Goal: Task Accomplishment & Management: Use online tool/utility

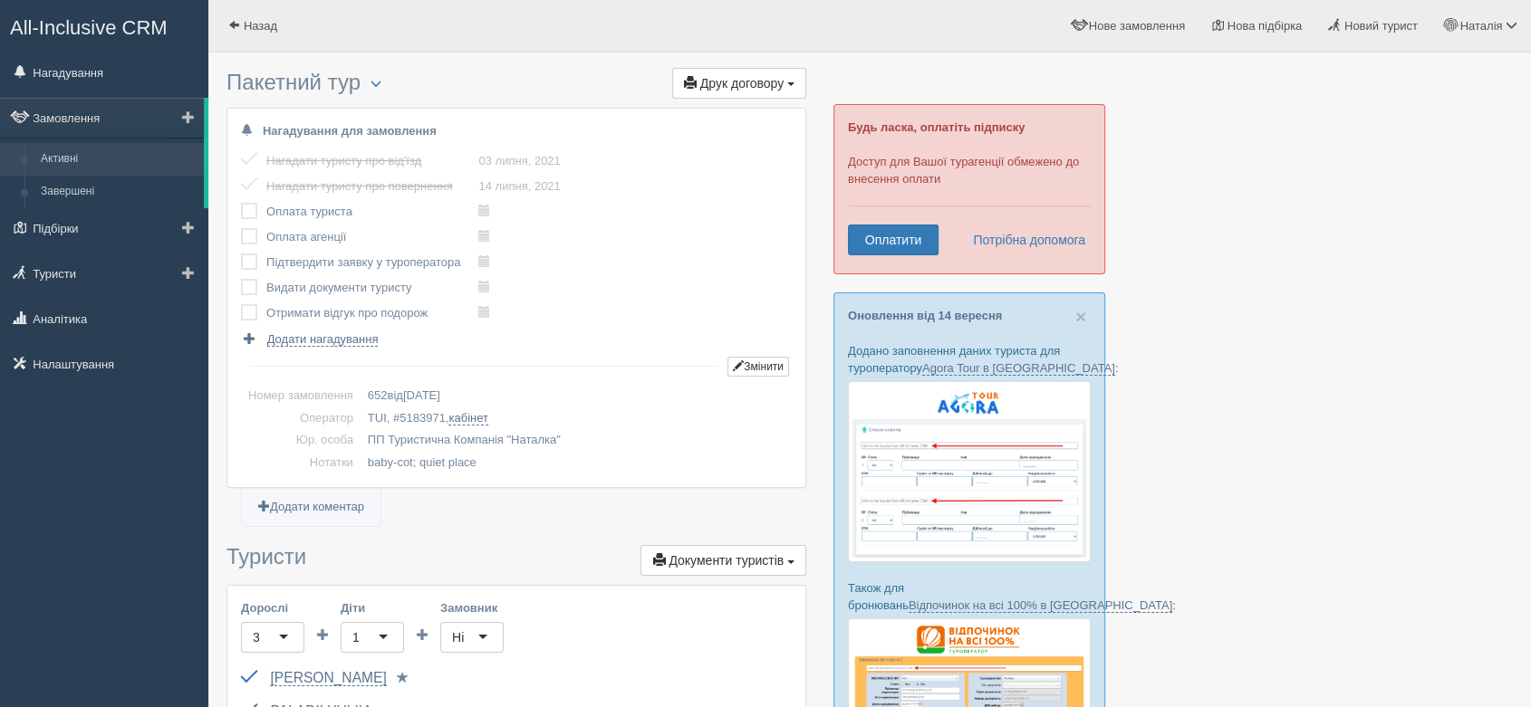
click at [94, 159] on link "Активні" at bounding box center [118, 159] width 171 height 33
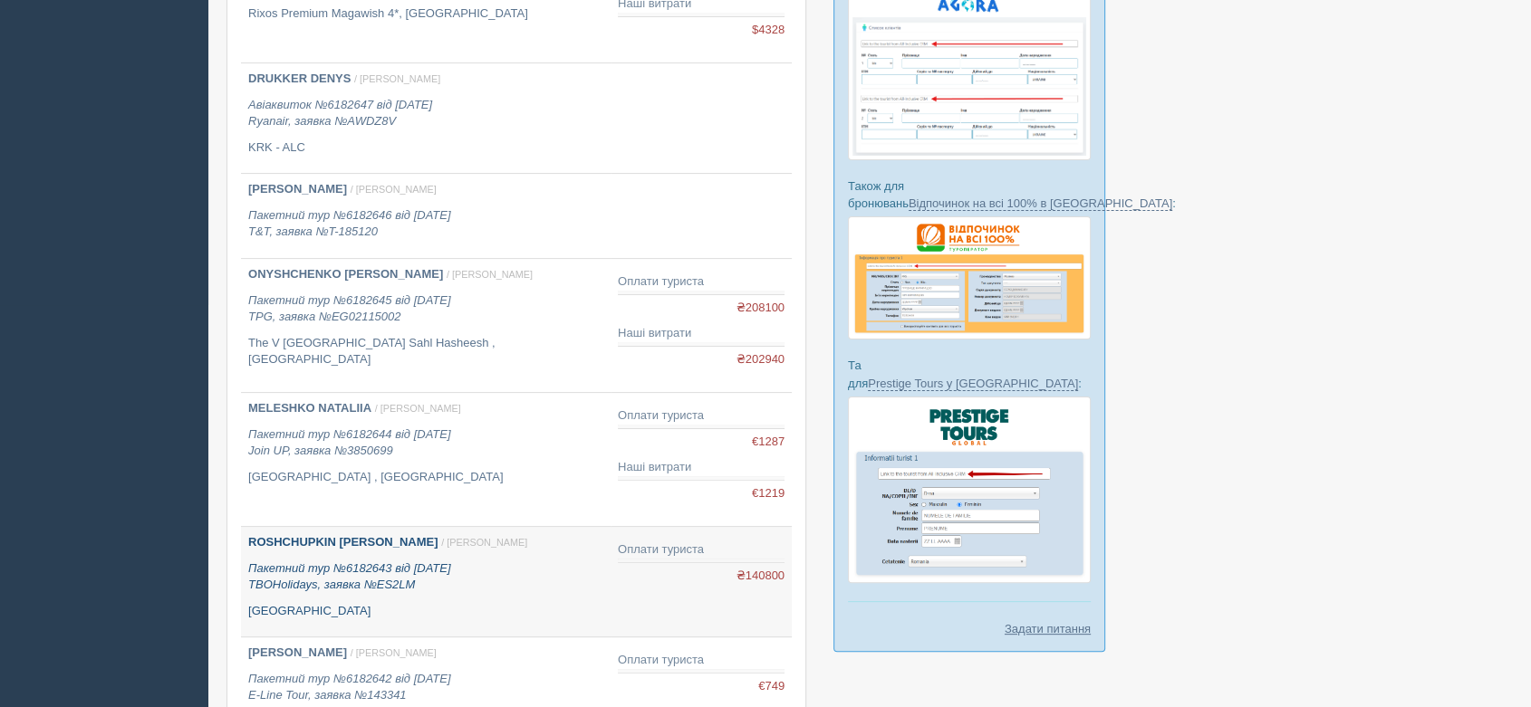
scroll to position [603, 0]
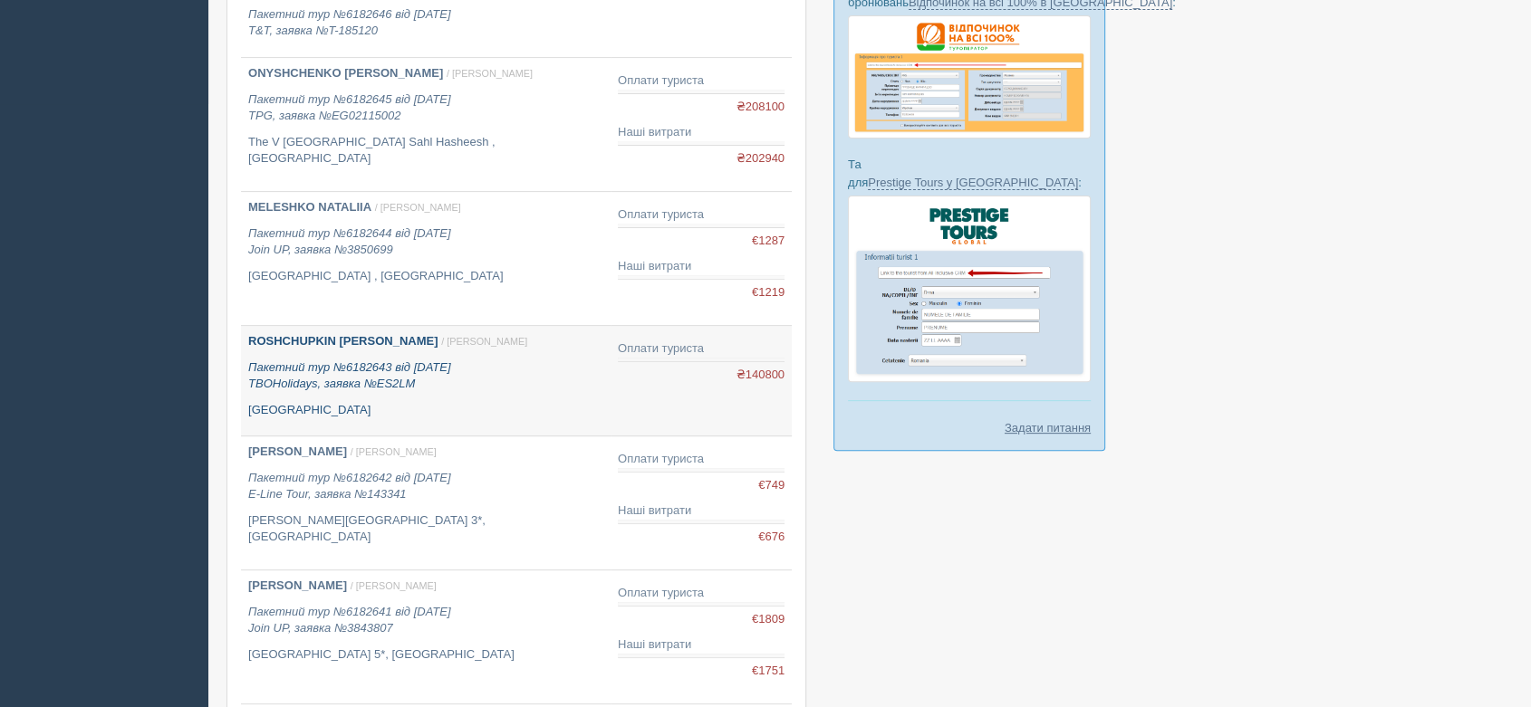
click at [376, 374] on p "Пакетний тур №6182643 від [DATE] TBOHolidays, заявка №ES2LM" at bounding box center [425, 377] width 355 height 34
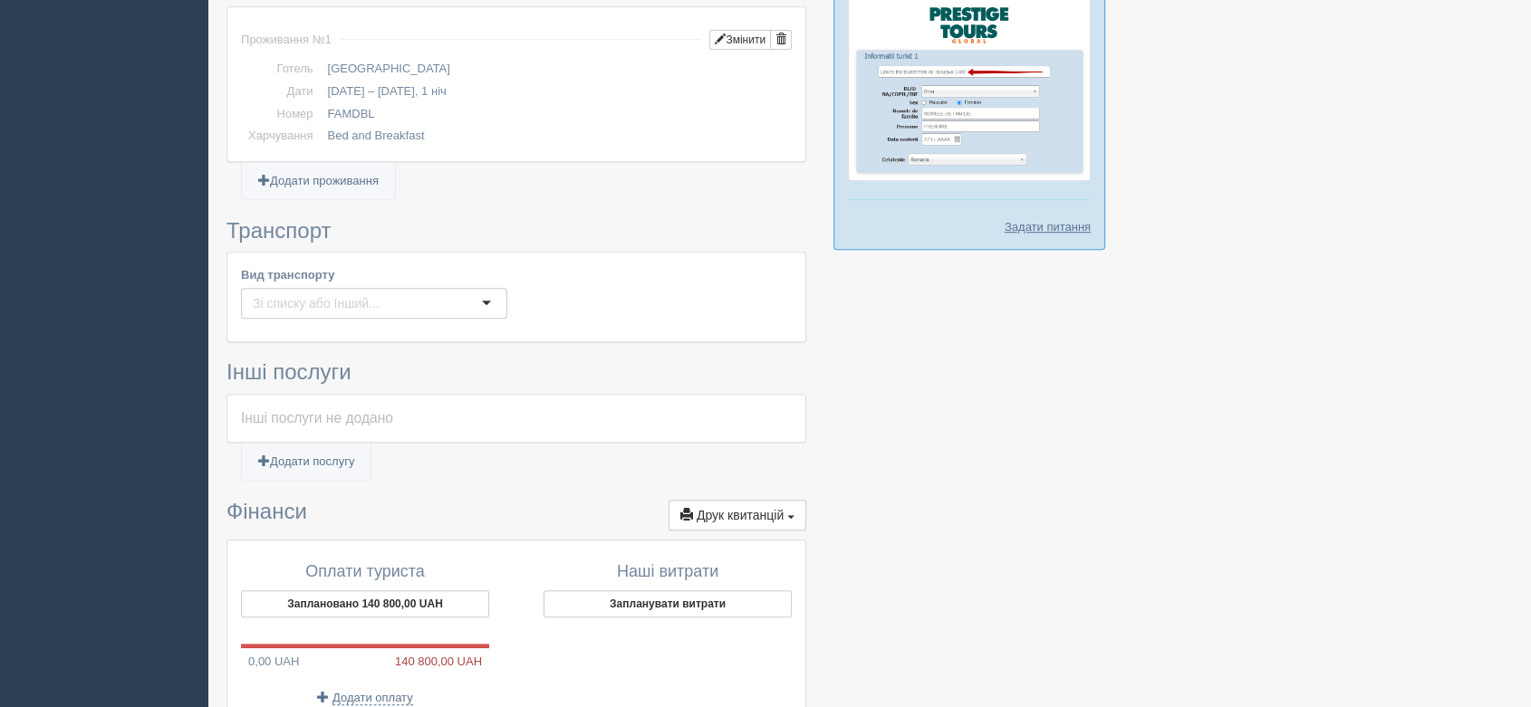
scroll to position [964, 0]
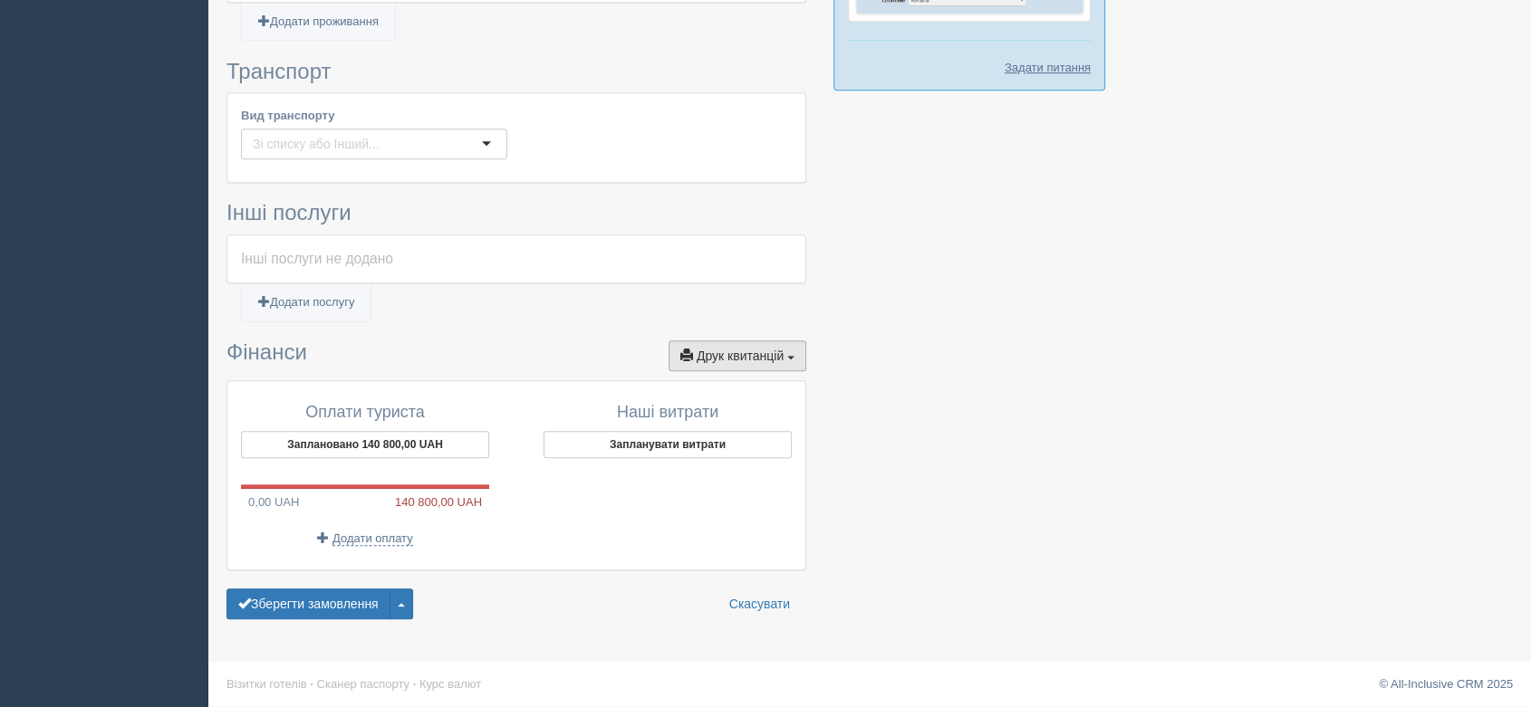
click at [793, 361] on button "Друк квитанцій Друк" at bounding box center [737, 356] width 138 height 31
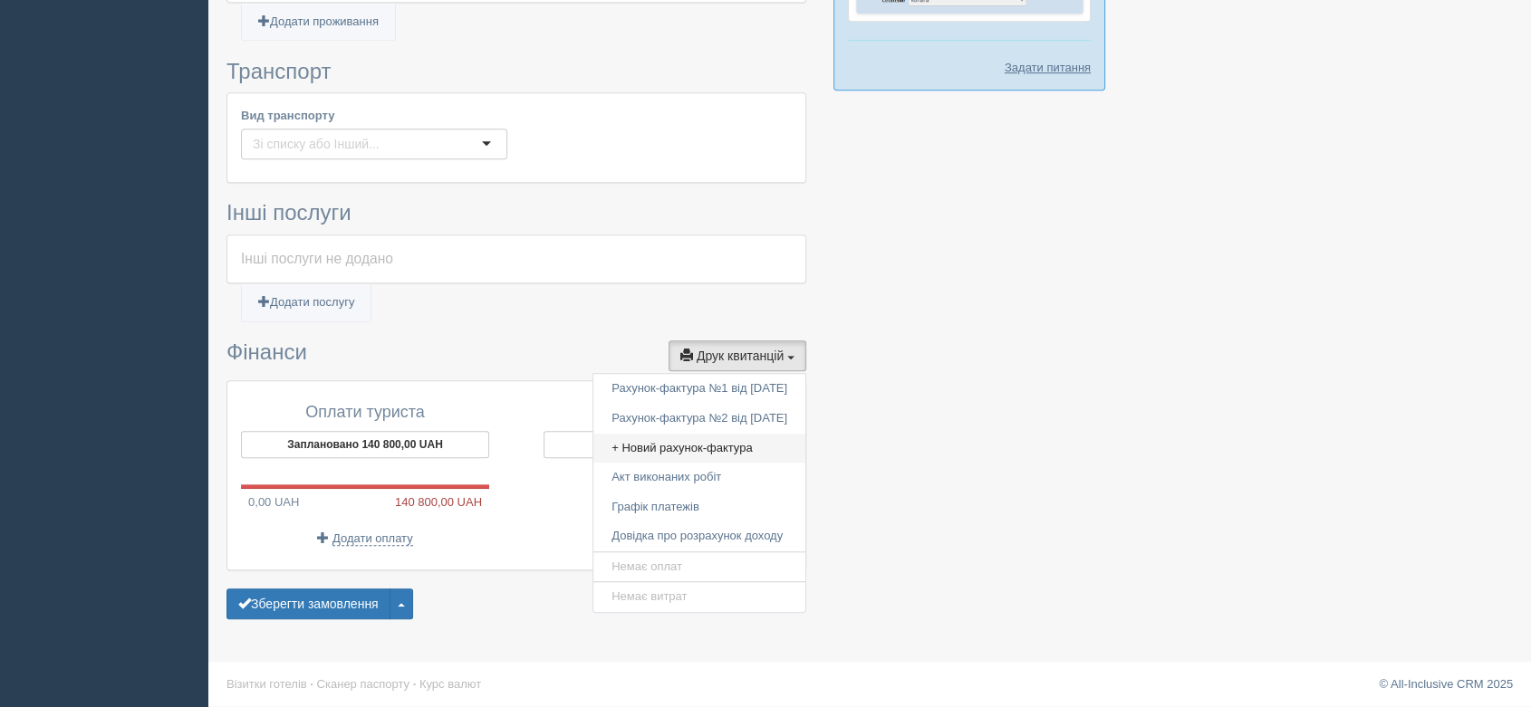
click at [688, 445] on link "+ Новий рахунок-фактура" at bounding box center [699, 449] width 212 height 30
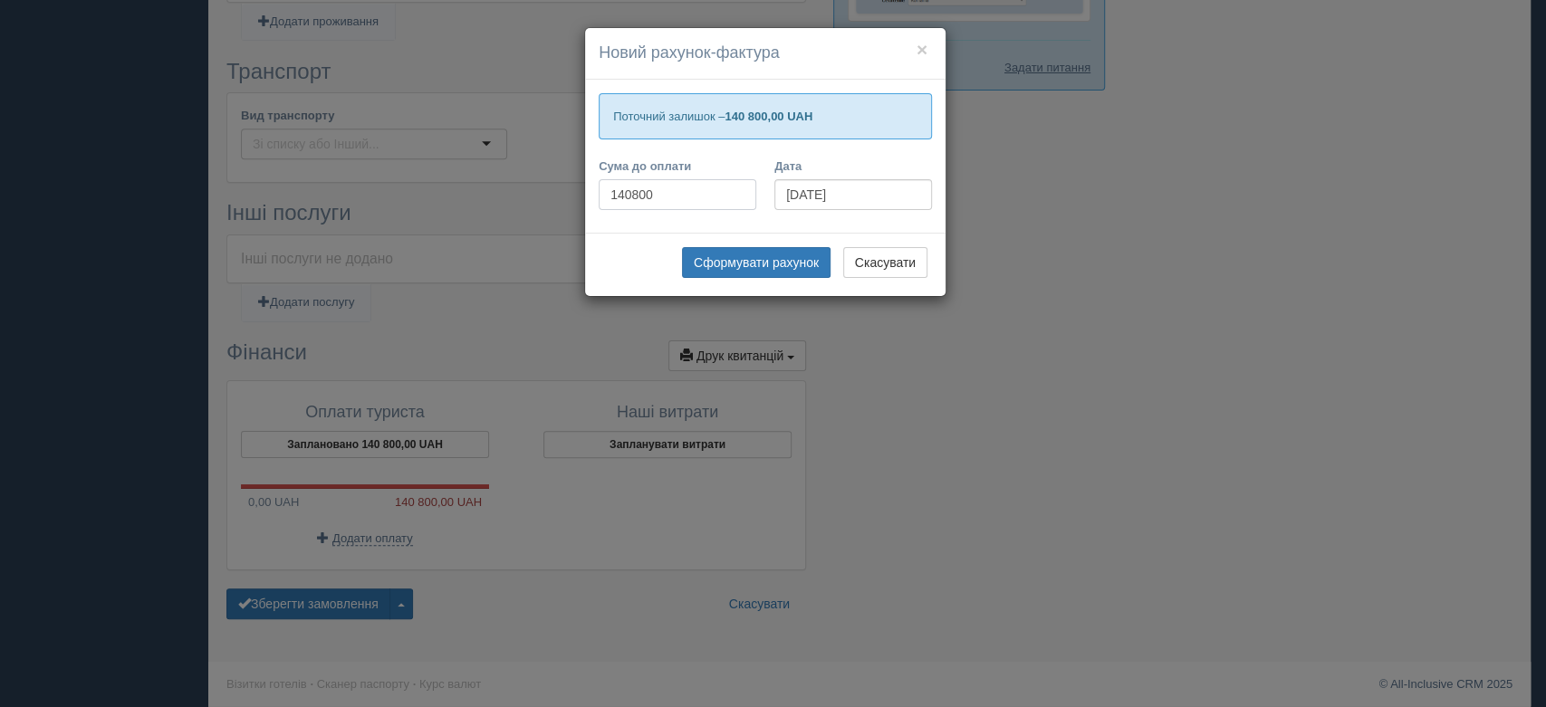
drag, startPoint x: 312, startPoint y: 198, endPoint x: 217, endPoint y: 221, distance: 96.9
click at [218, 220] on div "× Новий рахунок-фактура Поточний залишок – 140 800,00 UAH Сума до оплати 140800…" at bounding box center [773, 353] width 1546 height 707
type input "73575"
click at [773, 269] on button "Сформувати рахунок" at bounding box center [756, 262] width 149 height 31
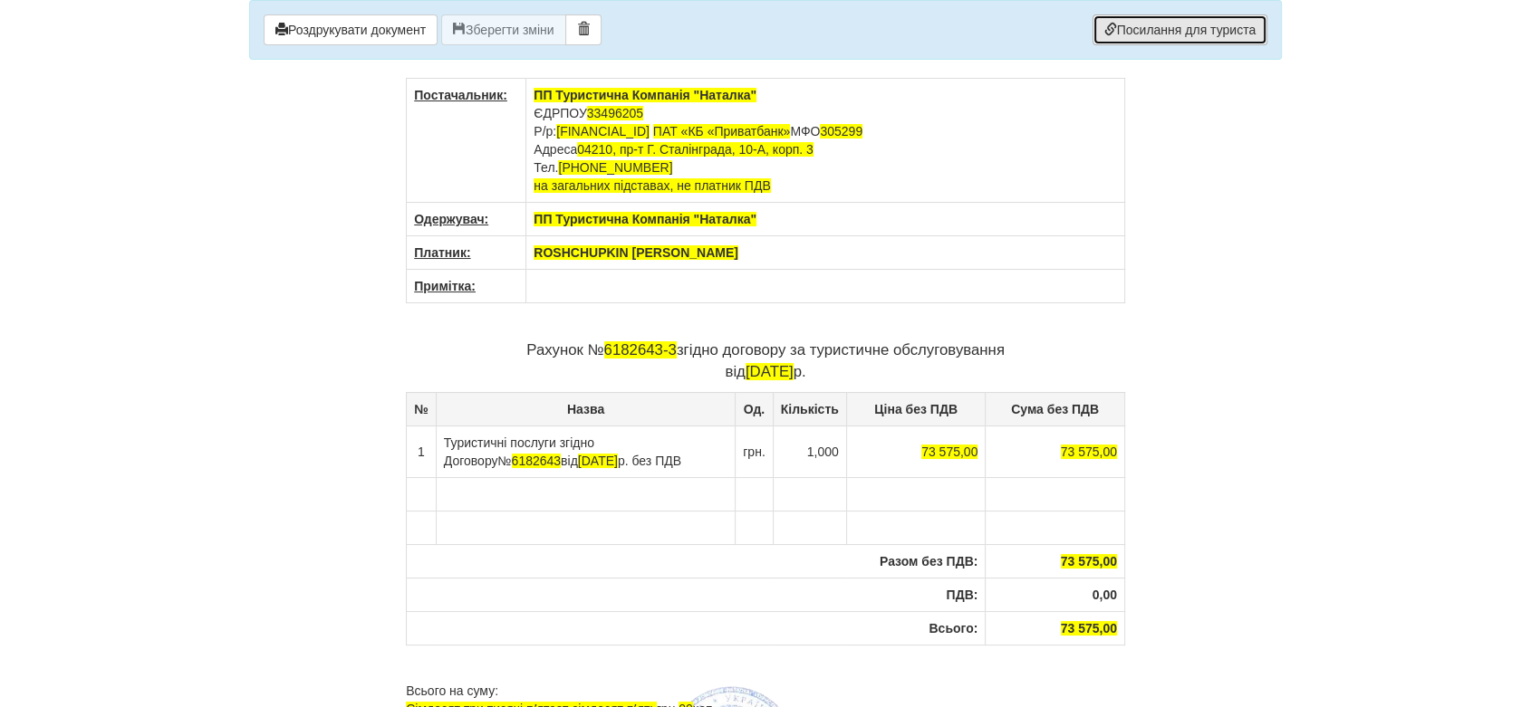
click at [1155, 20] on link "Посилання для туриста" at bounding box center [1179, 29] width 175 height 31
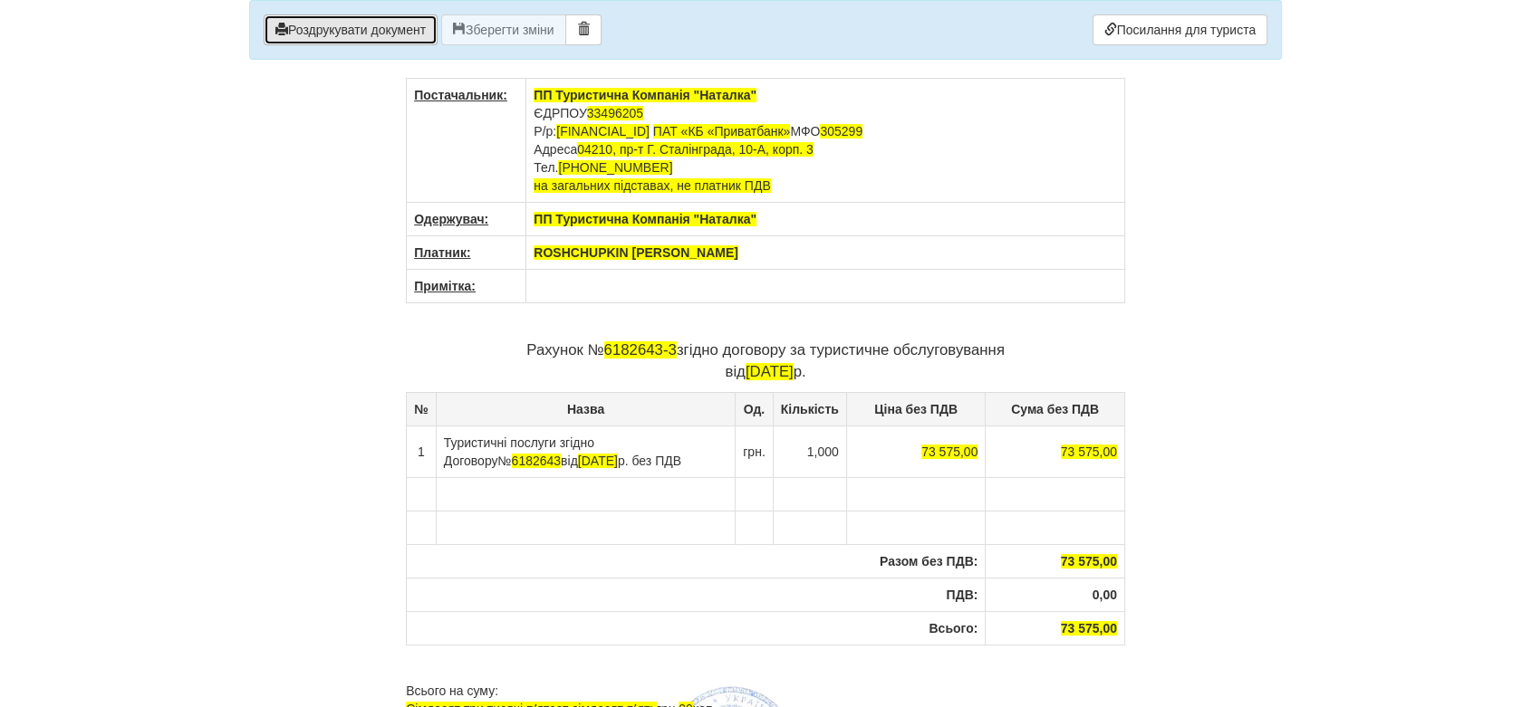
click at [370, 36] on button "Роздрукувати документ" at bounding box center [351, 29] width 174 height 31
drag, startPoint x: 680, startPoint y: 351, endPoint x: 609, endPoint y: 351, distance: 71.6
click at [609, 351] on p "Рахунок № 6182643-3 згідно договору за туристичне обслуговування від 21.09.2025…" at bounding box center [765, 361] width 719 height 43
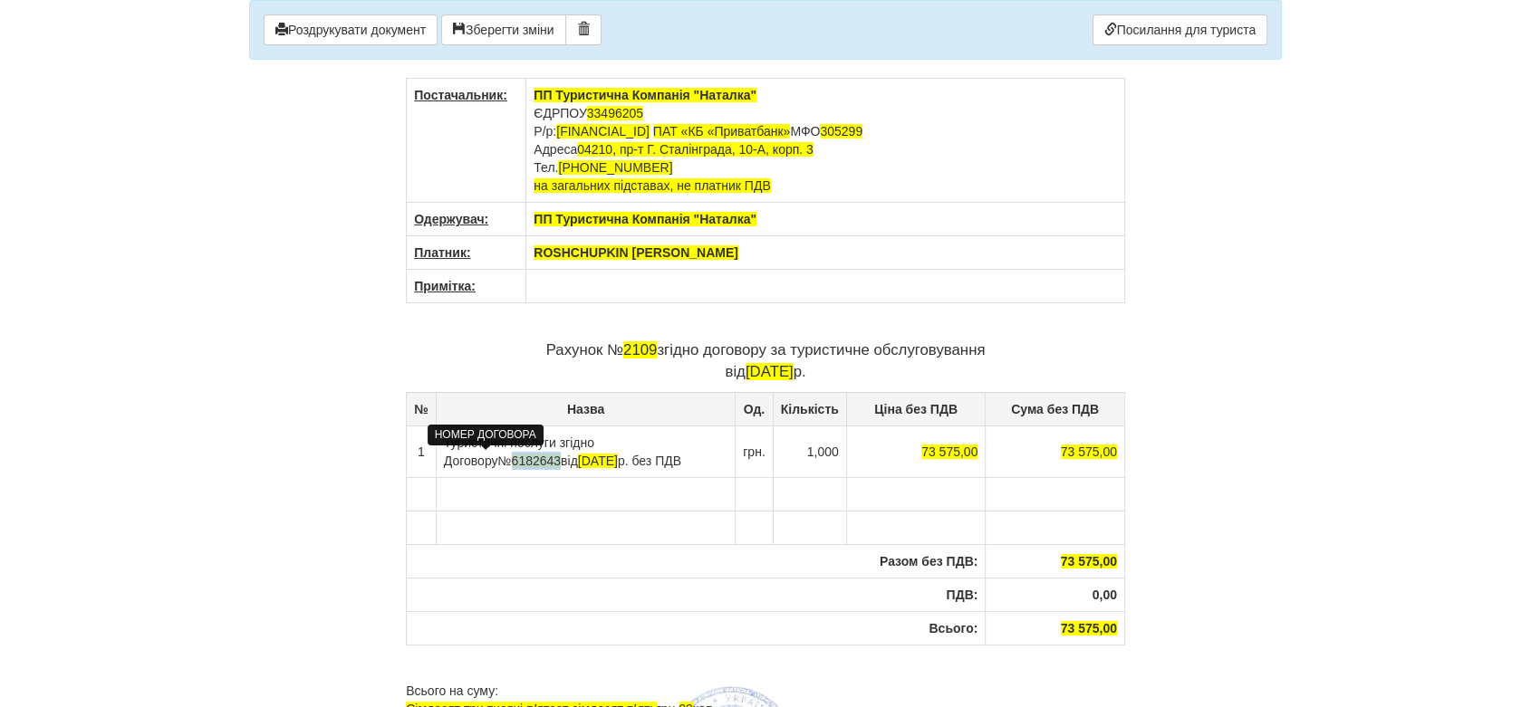
drag, startPoint x: 500, startPoint y: 459, endPoint x: 463, endPoint y: 453, distance: 37.7
click at [512, 454] on span "6182643" at bounding box center [537, 461] width 50 height 14
click at [556, 461] on span "08.09.2025" at bounding box center [576, 461] width 40 height 14
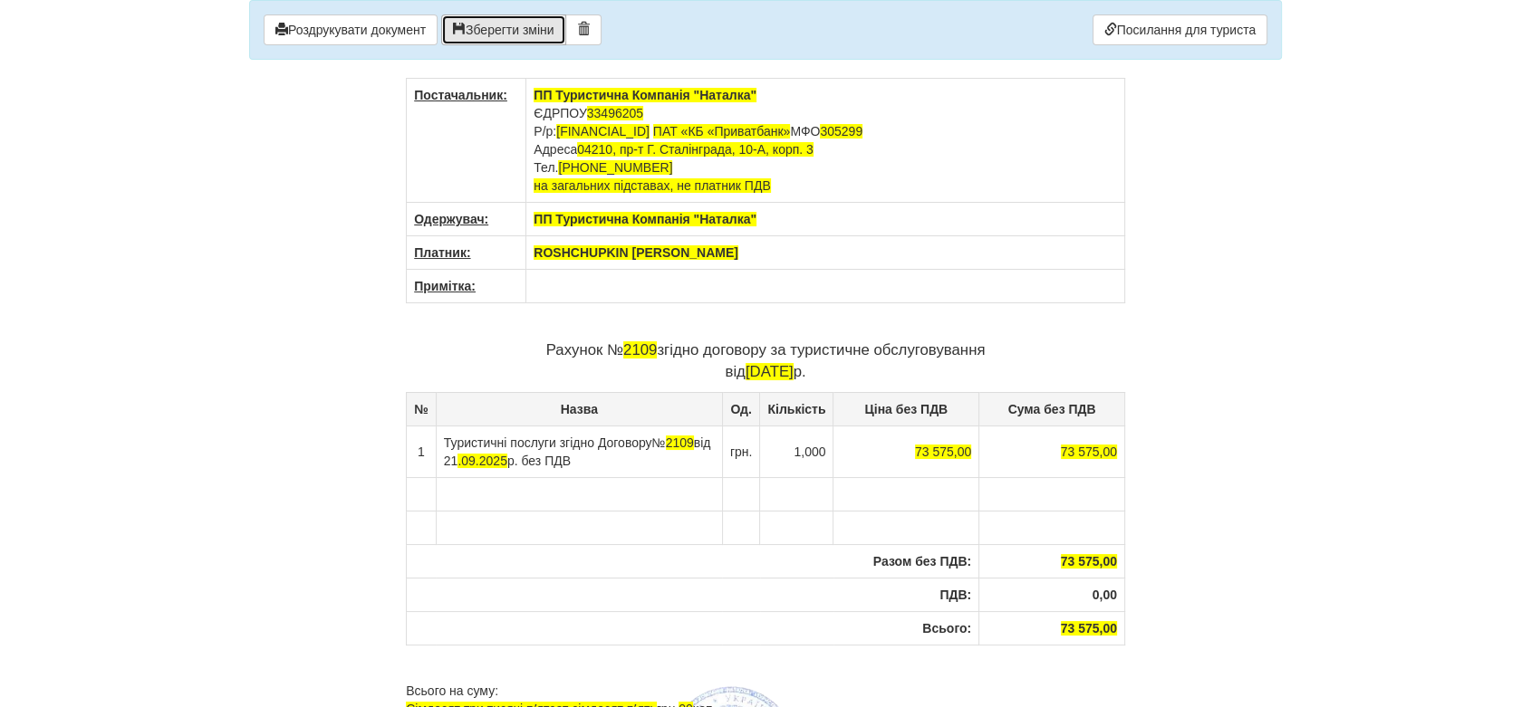
click at [483, 20] on button "Зберегти зміни" at bounding box center [503, 29] width 125 height 31
click at [391, 19] on button "Роздрукувати документ" at bounding box center [351, 29] width 174 height 31
drag, startPoint x: 558, startPoint y: 127, endPoint x: 765, endPoint y: 128, distance: 207.4
click at [765, 128] on td "ПП Туристична Компанія "Наталка" ЄДРПОУ 33496205 Р/р: UA10305299000002600804620…" at bounding box center [825, 141] width 599 height 124
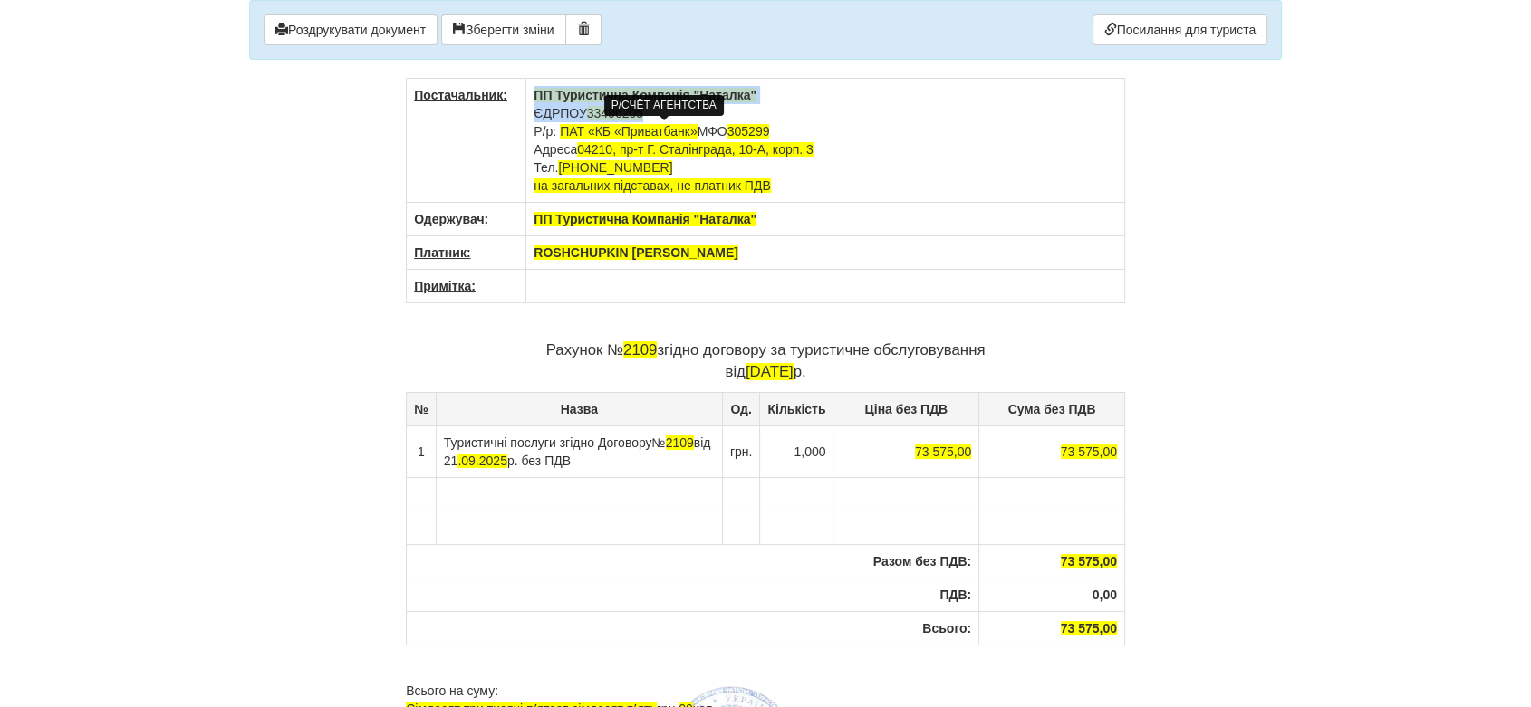
drag, startPoint x: 534, startPoint y: 93, endPoint x: 597, endPoint y: 103, distance: 63.3
click at [641, 107] on body "× Деякі поля не заповнено Ми підсвітили порожні поля червоним кольором. Ви може…" at bounding box center [765, 353] width 1531 height 707
copy td "ПП Туристична Компанія "Наталка" ЄДРПОУ 3349620"
drag, startPoint x: 445, startPoint y: 433, endPoint x: 597, endPoint y: 473, distance: 157.3
click at [597, 473] on td "Туристичні послуги згідно Договору № 2109 від 21 .09.2025 р. без ПДВ" at bounding box center [579, 452] width 286 height 52
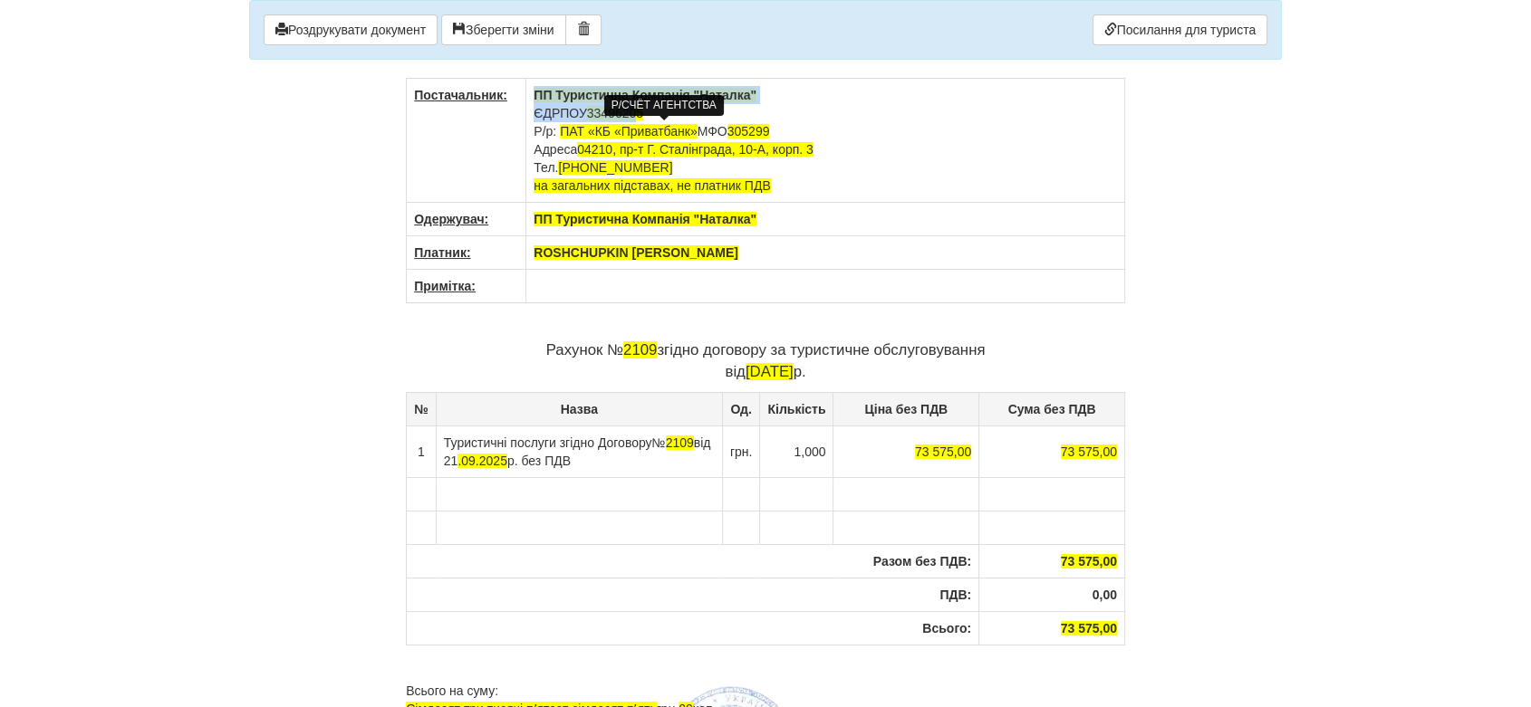
copy td "Туристичні послуги згідно Договору № 2109 від 21 .09.2025 р. без ПДВ"
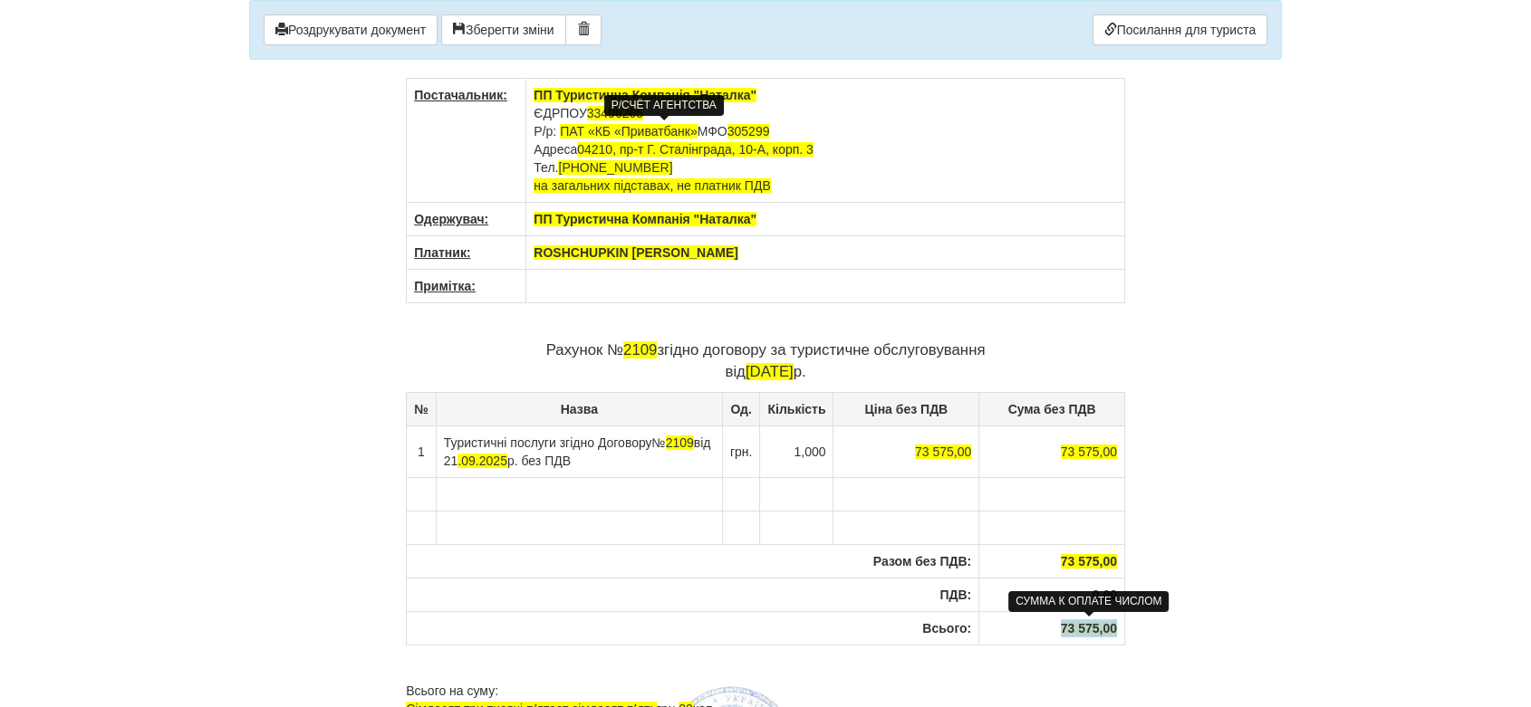
drag, startPoint x: 1058, startPoint y: 625, endPoint x: 1116, endPoint y: 627, distance: 58.0
click at [1116, 627] on th "73 575,00" at bounding box center [1052, 628] width 146 height 34
copy span "73 575,00"
